Goal: Check status: Check status

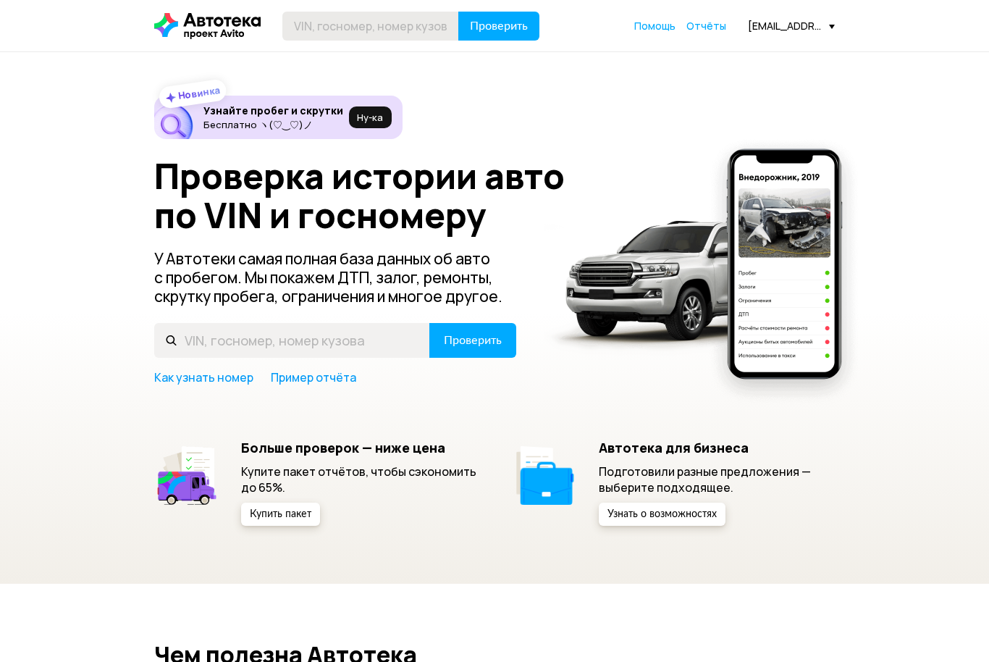
click at [372, 28] on input "text" at bounding box center [370, 26] width 177 height 29
type input "[VEHICLE_IDENTIFICATION_NUMBER]"
click at [479, 32] on span "Проверить" at bounding box center [499, 26] width 58 height 12
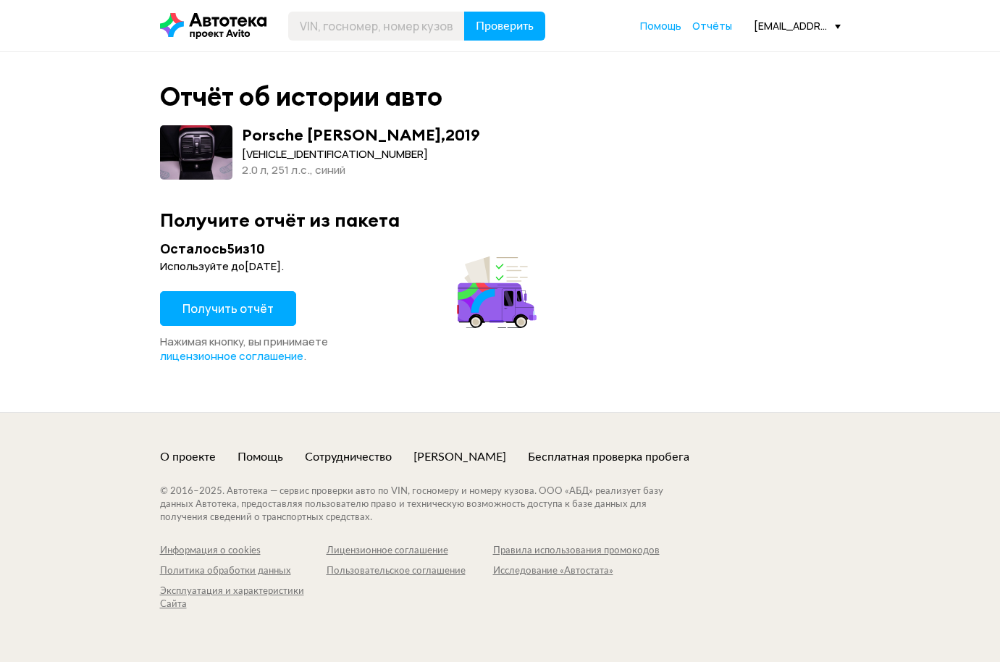
click at [203, 148] on span at bounding box center [196, 152] width 72 height 54
click at [243, 119] on div "Отчёт об истории авто Porsche [PERSON_NAME] , 2019 [VEHICLE_IDENTIFICATION_NUMB…" at bounding box center [500, 222] width 695 height 282
click at [251, 35] on icon at bounding box center [213, 26] width 106 height 26
